Goal: Find specific page/section: Find specific page/section

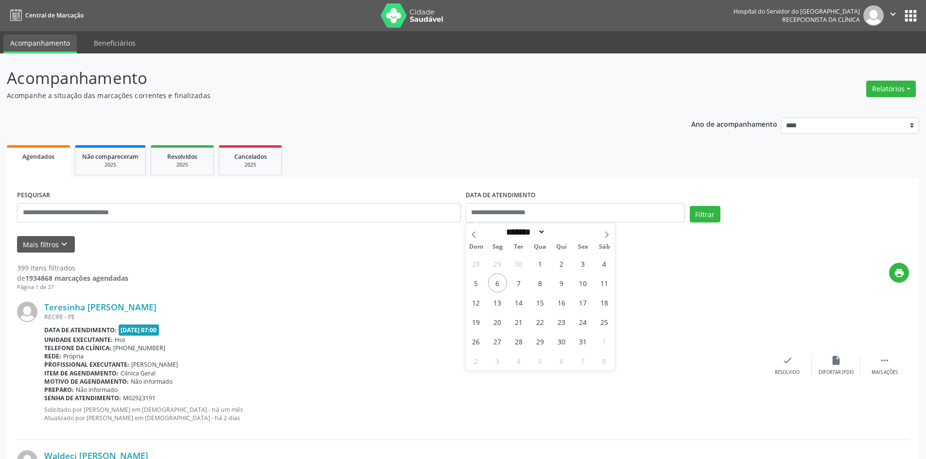
select select "*"
click at [208, 215] on input "text" at bounding box center [239, 212] width 444 height 19
paste input "**********"
type input "**********"
click at [67, 242] on icon "keyboard_arrow_down" at bounding box center [64, 244] width 11 height 11
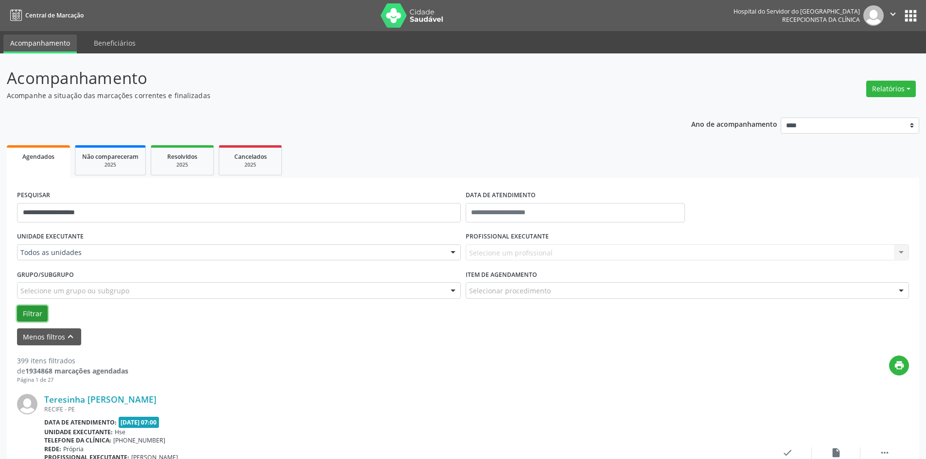
click at [40, 313] on button "Filtrar" at bounding box center [32, 314] width 31 height 17
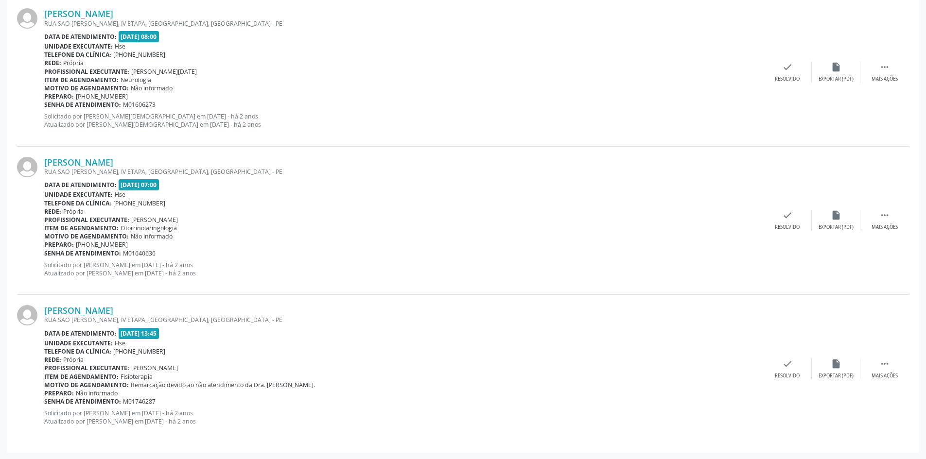
scroll to position [683, 0]
click at [104, 311] on link "[PERSON_NAME]" at bounding box center [78, 310] width 69 height 11
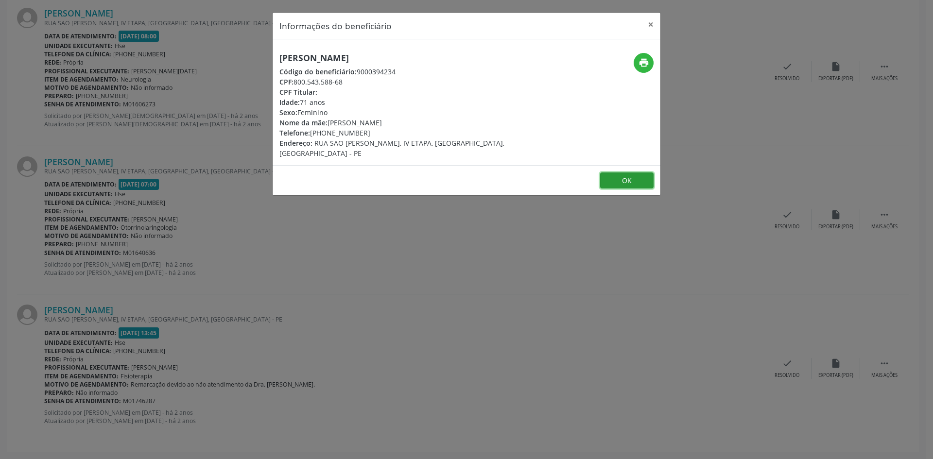
click at [623, 182] on button "OK" at bounding box center [626, 180] width 53 height 17
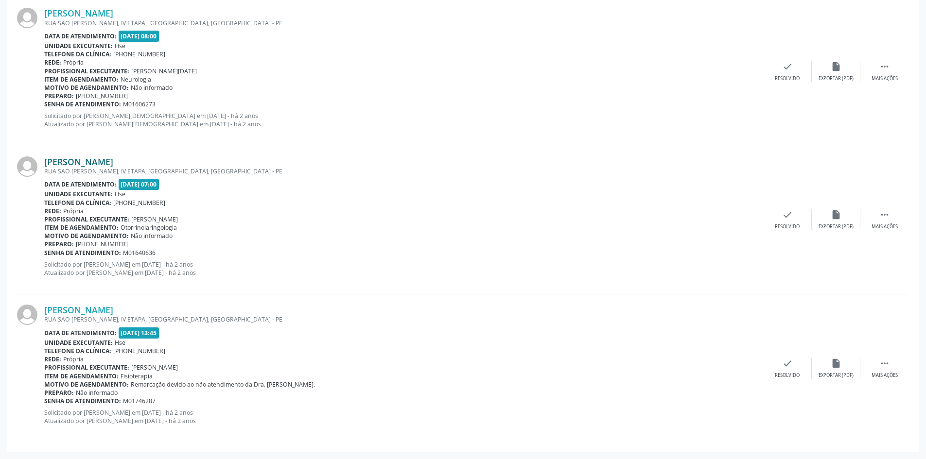
click at [113, 166] on link "[PERSON_NAME]" at bounding box center [78, 161] width 69 height 11
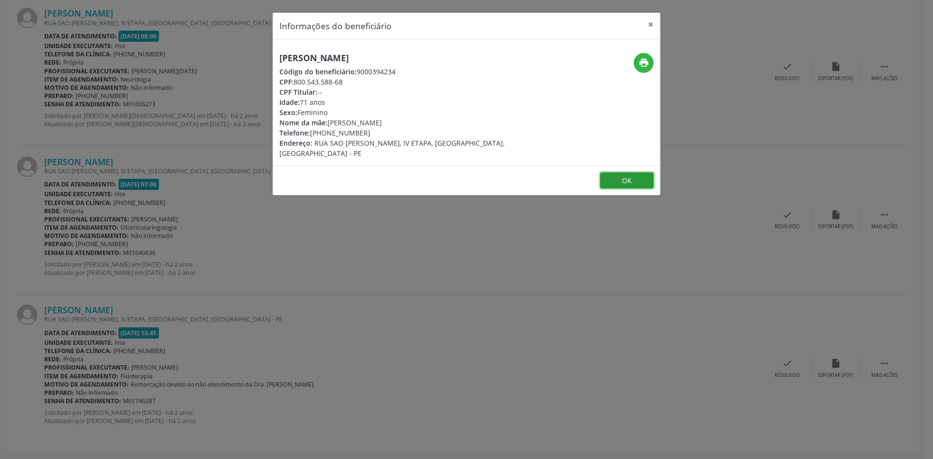
click at [619, 180] on button "OK" at bounding box center [626, 180] width 53 height 17
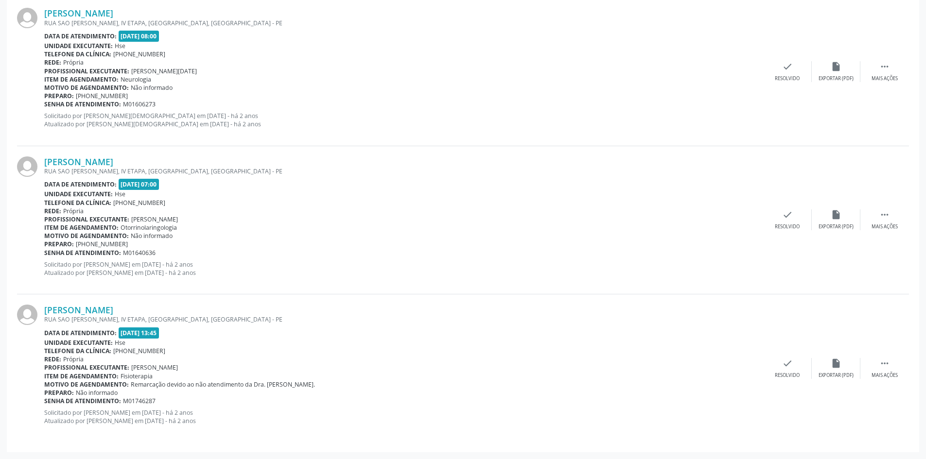
click at [137, 173] on div "RUA SAO [PERSON_NAME], IV ETAPA, [GEOGRAPHIC_DATA], [GEOGRAPHIC_DATA] - PE" at bounding box center [403, 171] width 719 height 8
click at [107, 166] on link "[PERSON_NAME]" at bounding box center [78, 161] width 69 height 11
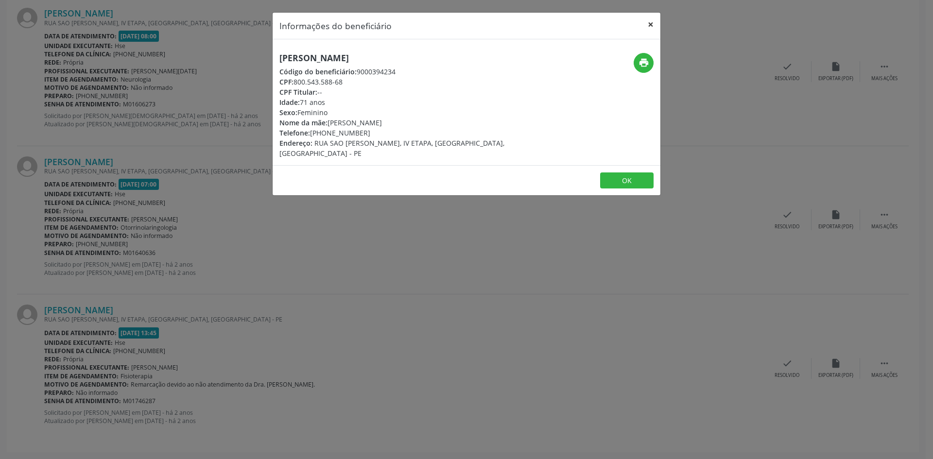
click at [653, 26] on button "×" at bounding box center [650, 25] width 19 height 24
